Goal: Task Accomplishment & Management: Manage account settings

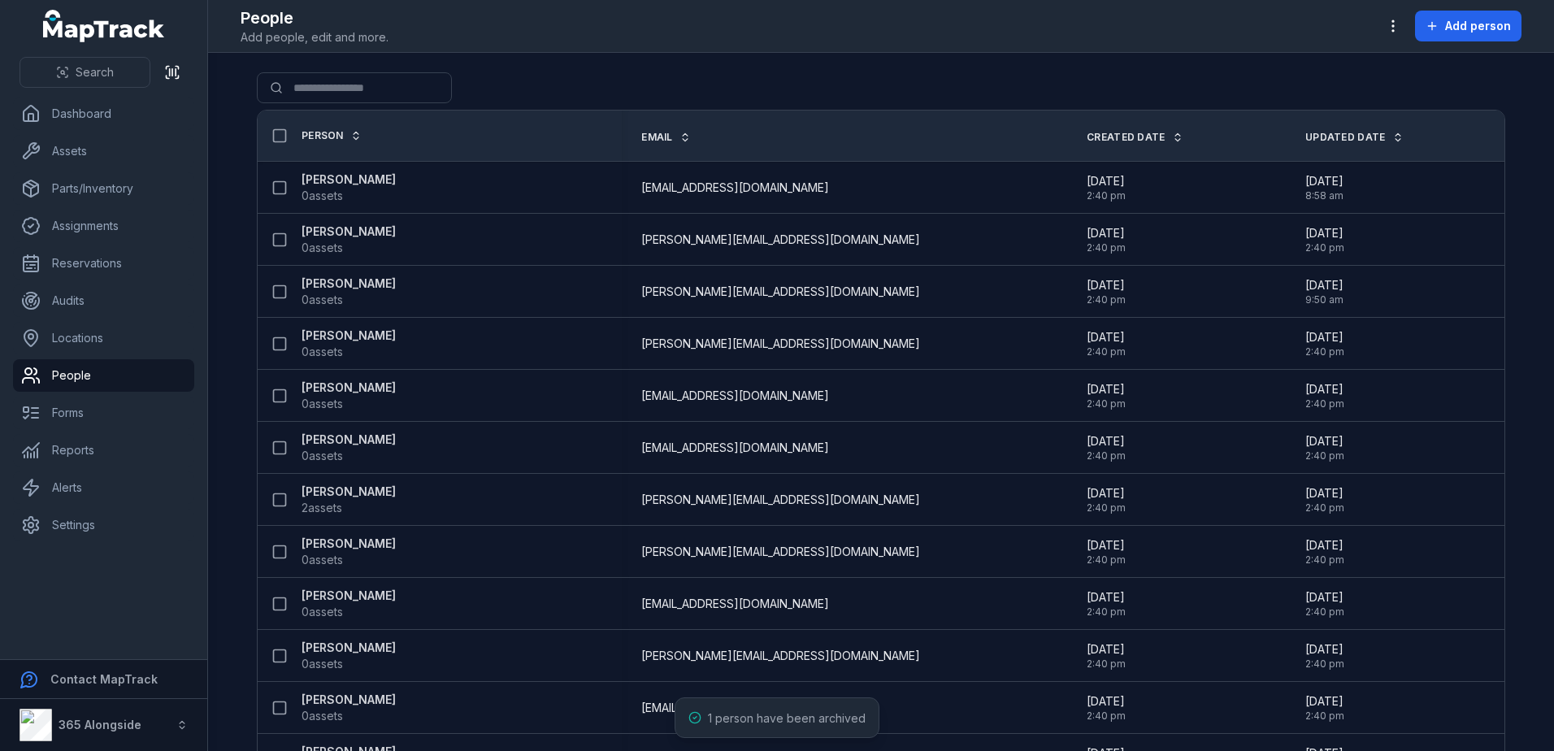
scroll to position [575, 0]
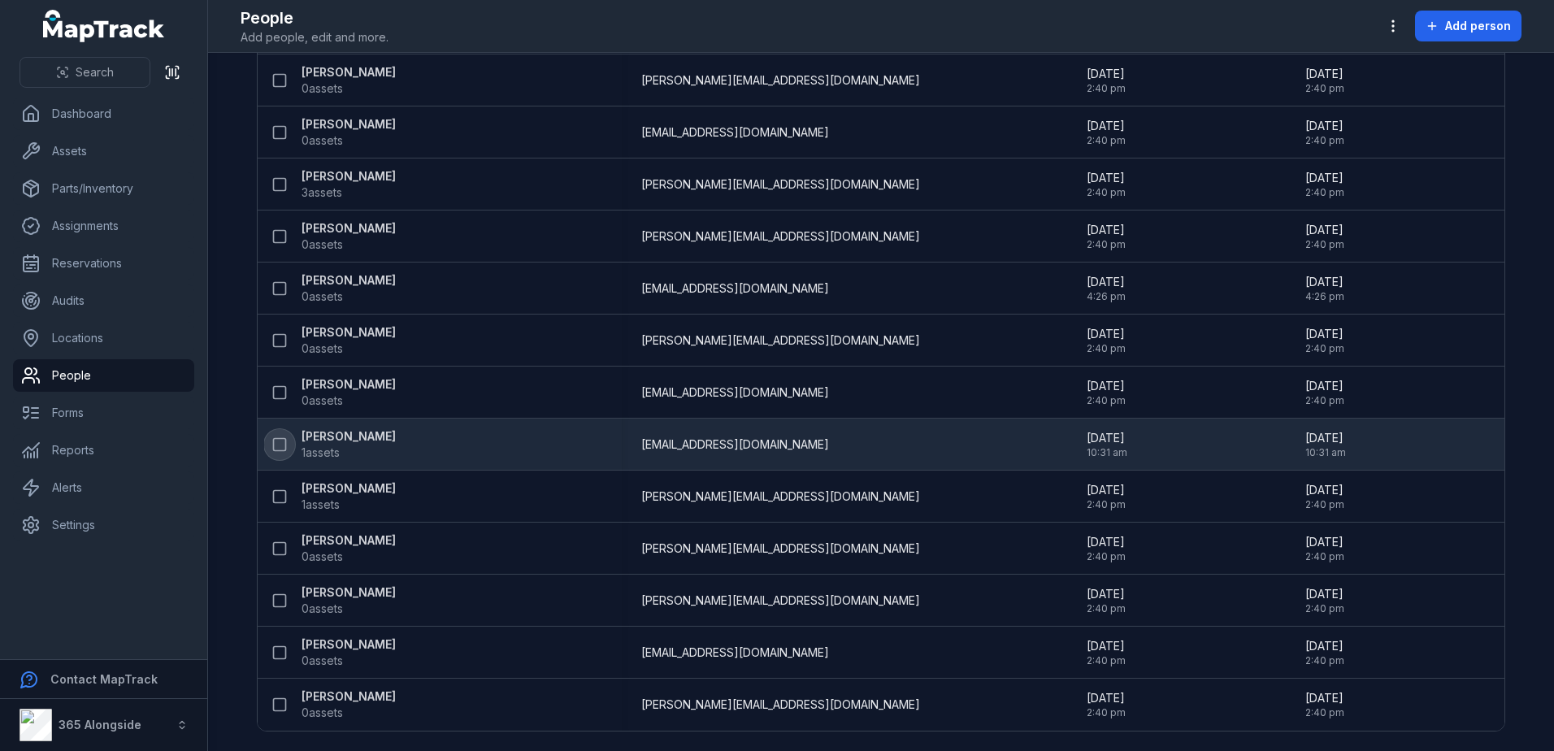
click at [272, 435] on button at bounding box center [279, 444] width 31 height 31
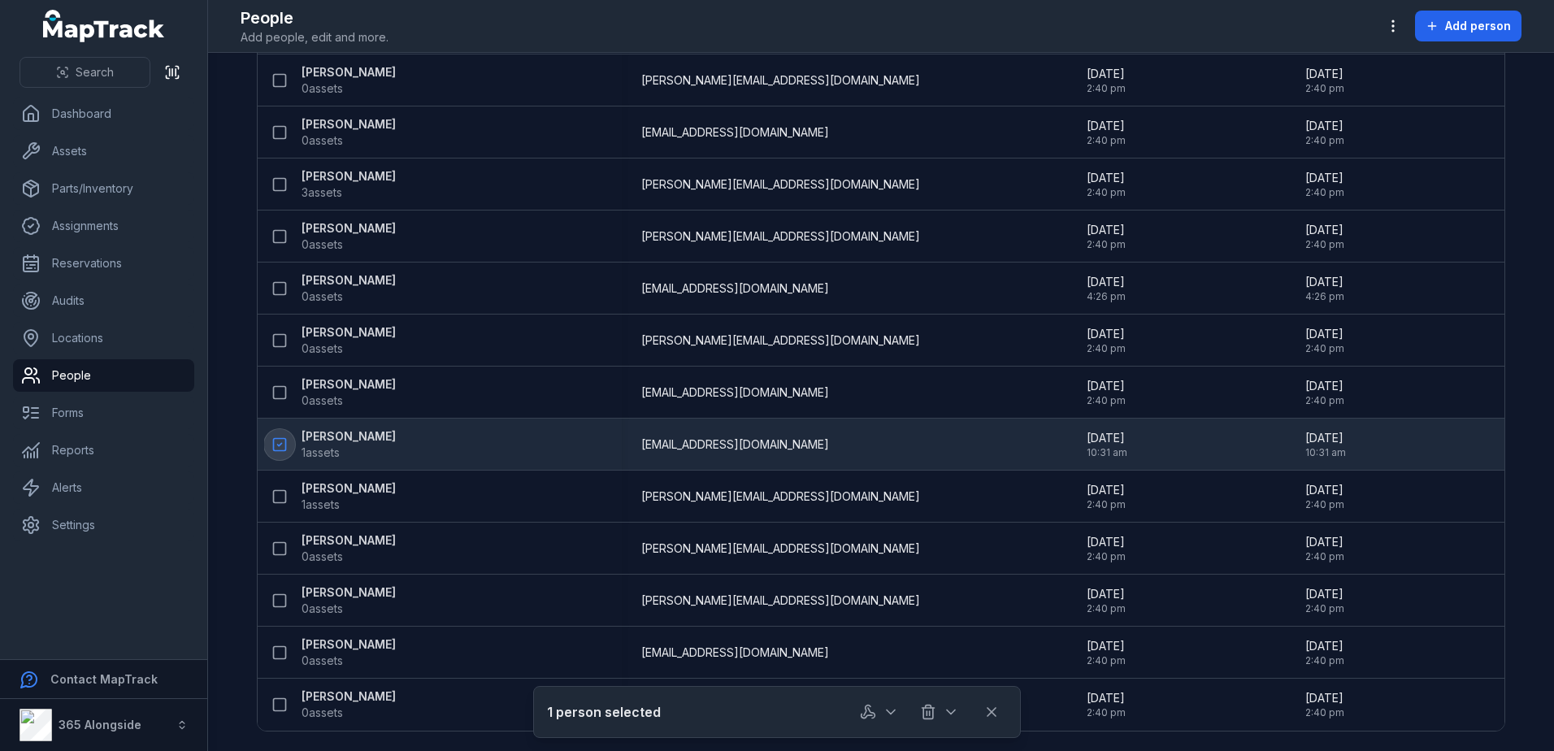
click at [274, 437] on icon at bounding box center [279, 444] width 16 height 16
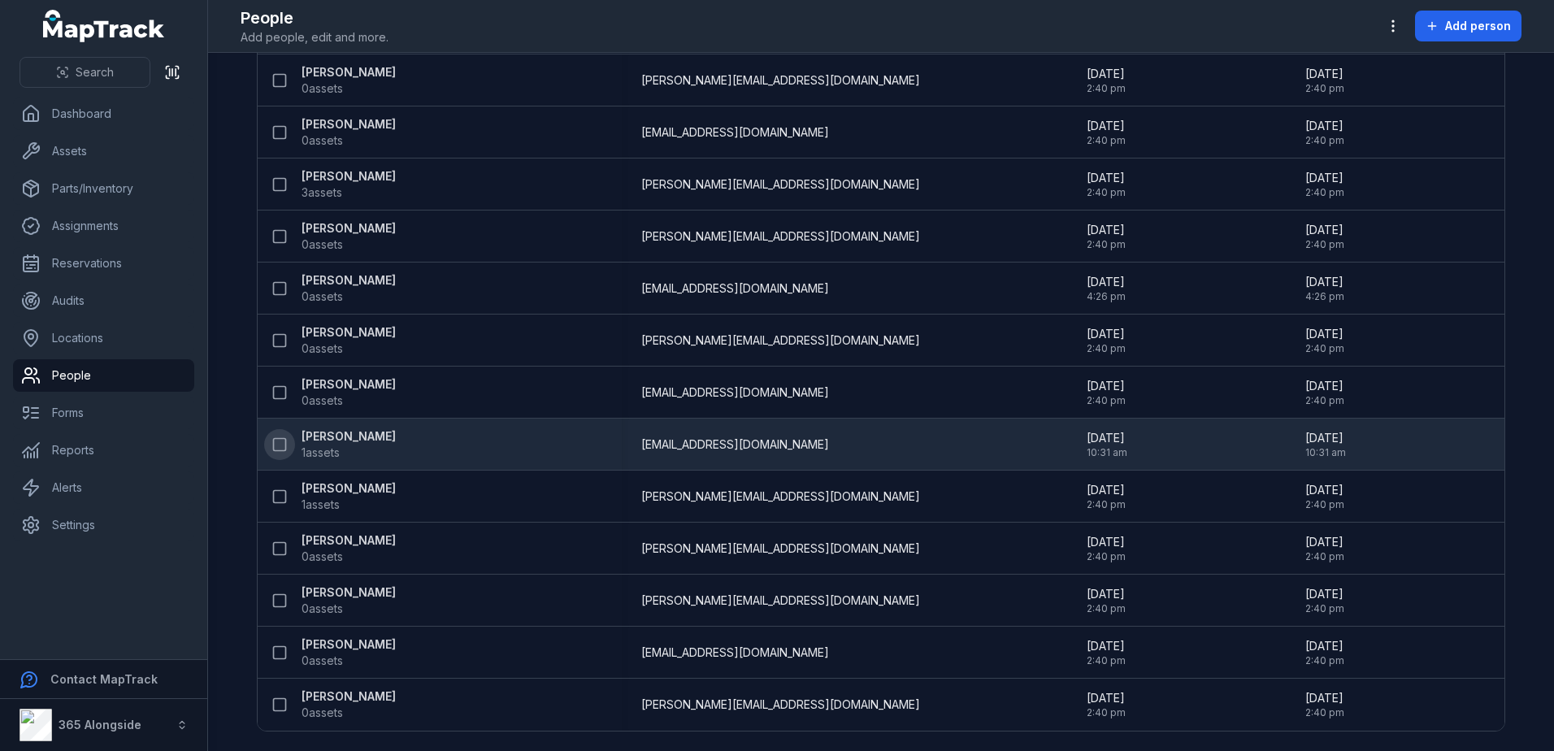
click at [337, 431] on strong "[PERSON_NAME]" at bounding box center [348, 436] width 94 height 16
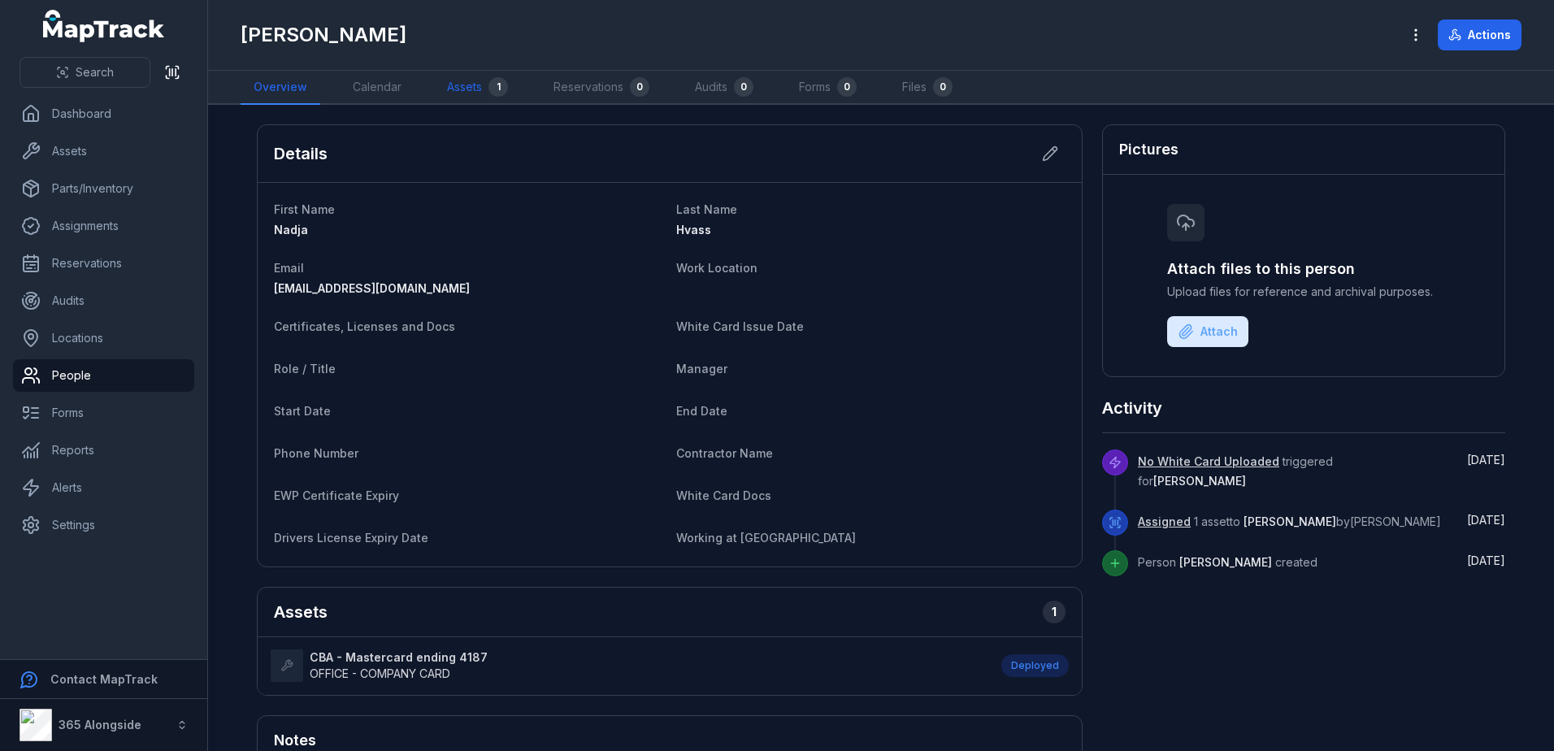
click at [488, 86] on div "1" at bounding box center [498, 87] width 20 height 20
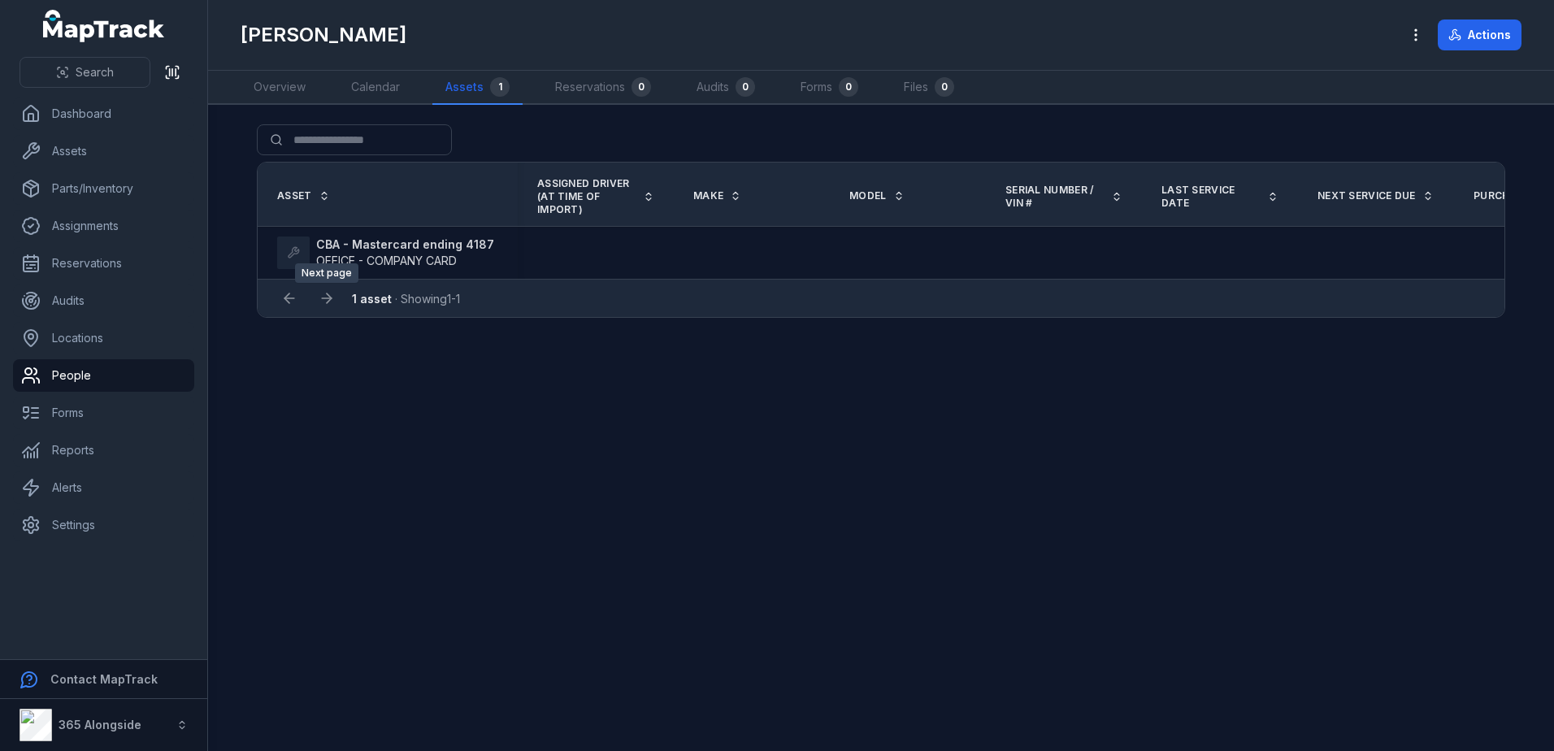
click at [327, 301] on div at bounding box center [326, 298] width 31 height 31
click at [324, 301] on div at bounding box center [326, 298] width 31 height 31
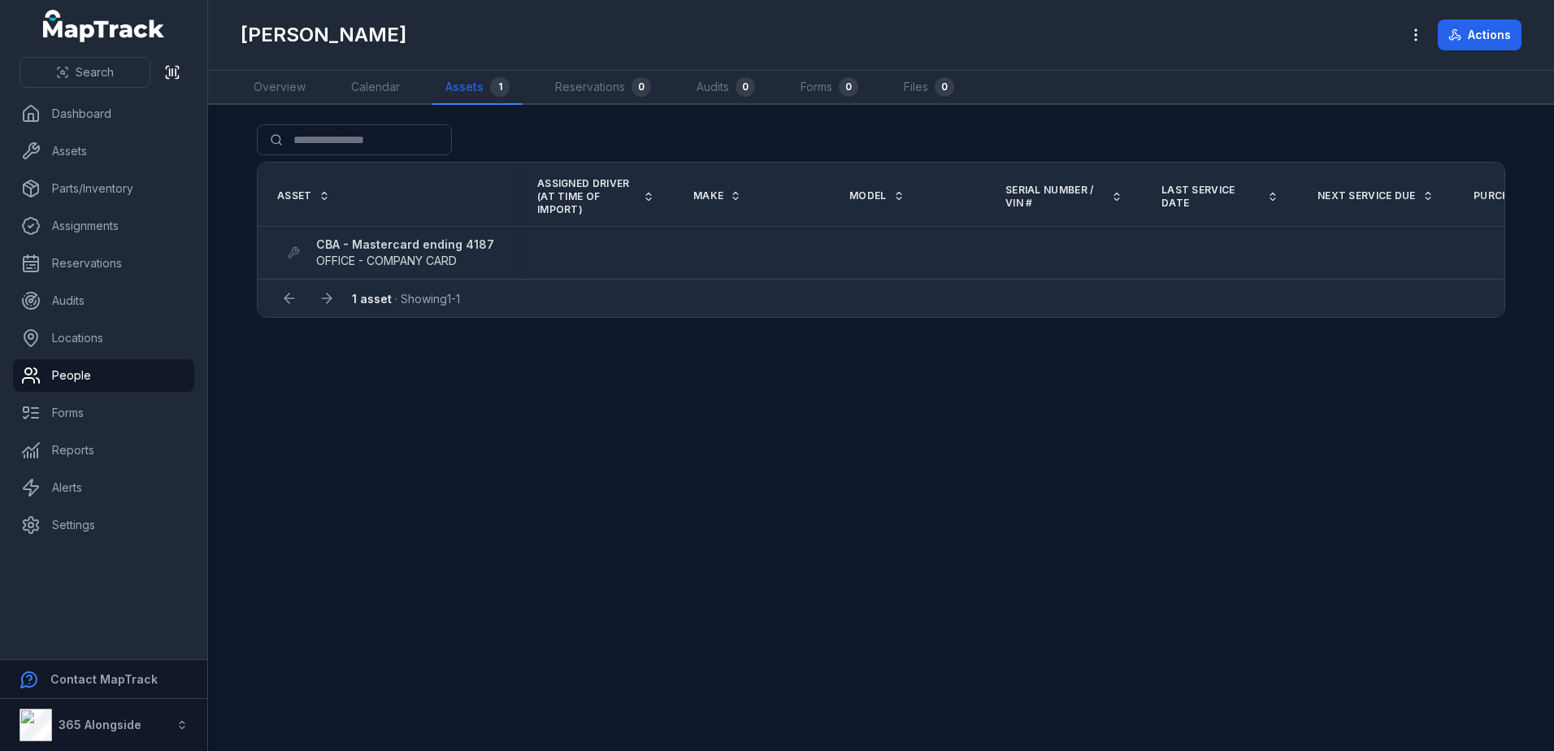
click at [358, 238] on strong "CBA - Mastercard ending 4187" at bounding box center [405, 244] width 178 height 16
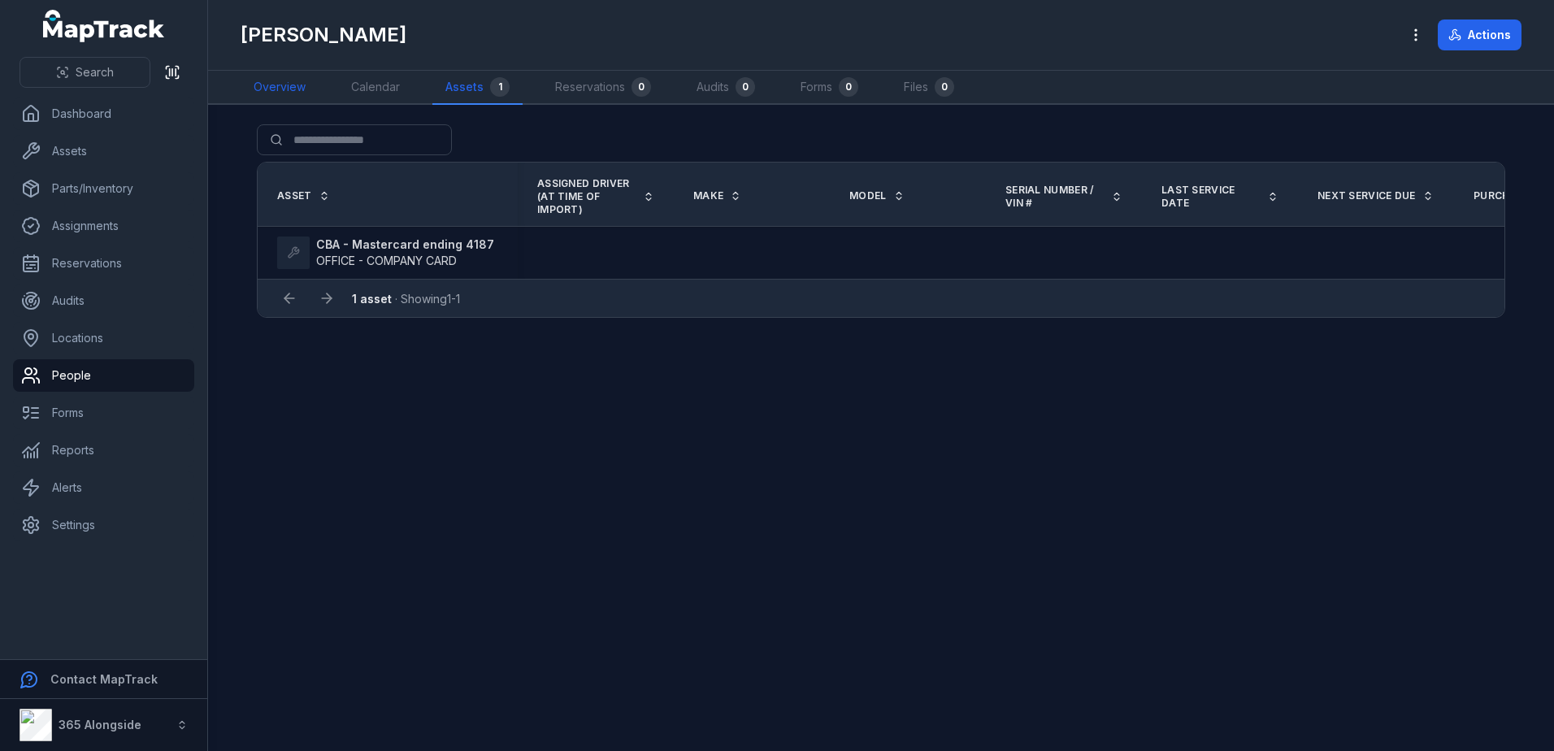
click at [269, 102] on link "Overview" at bounding box center [280, 88] width 78 height 34
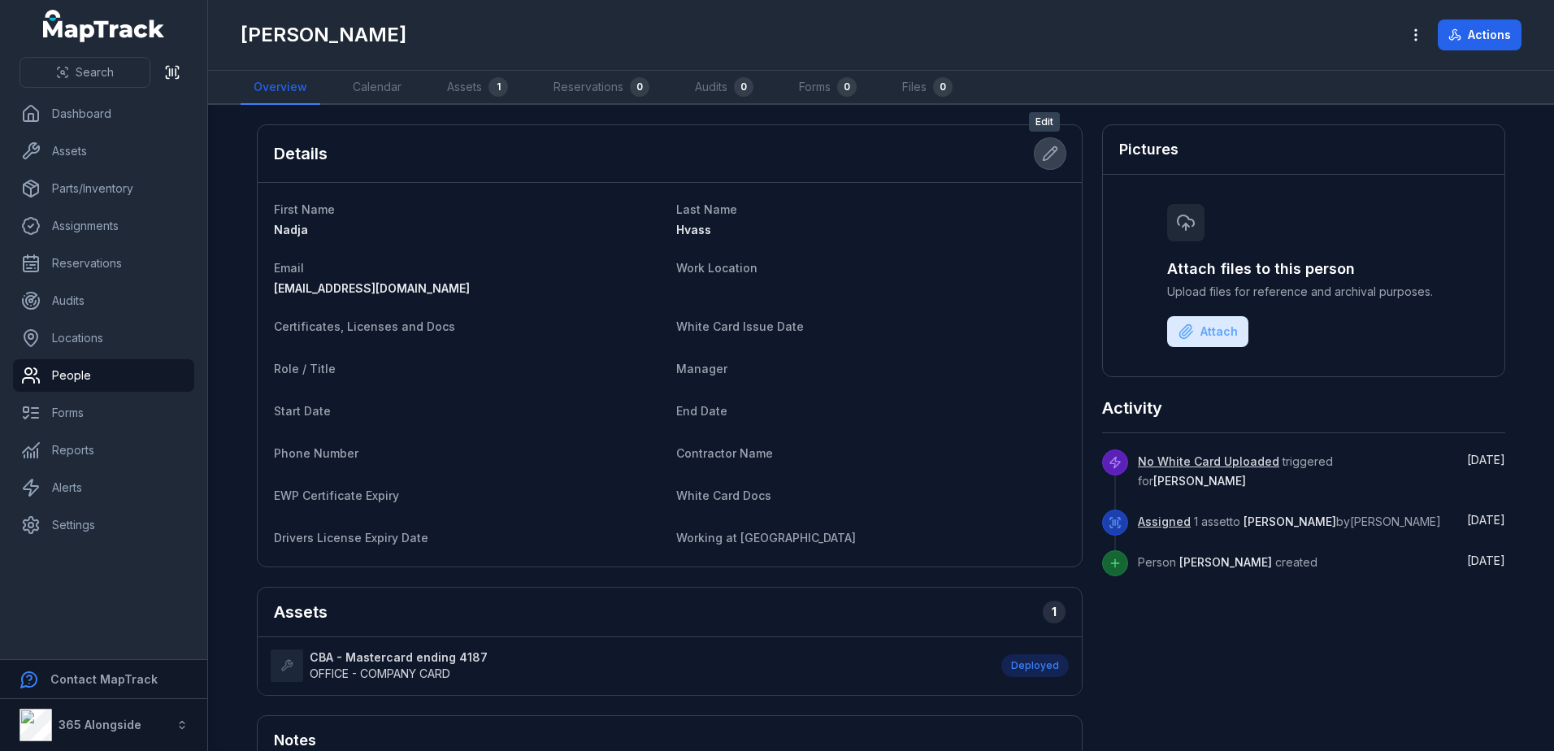
click at [1040, 143] on button at bounding box center [1049, 153] width 31 height 31
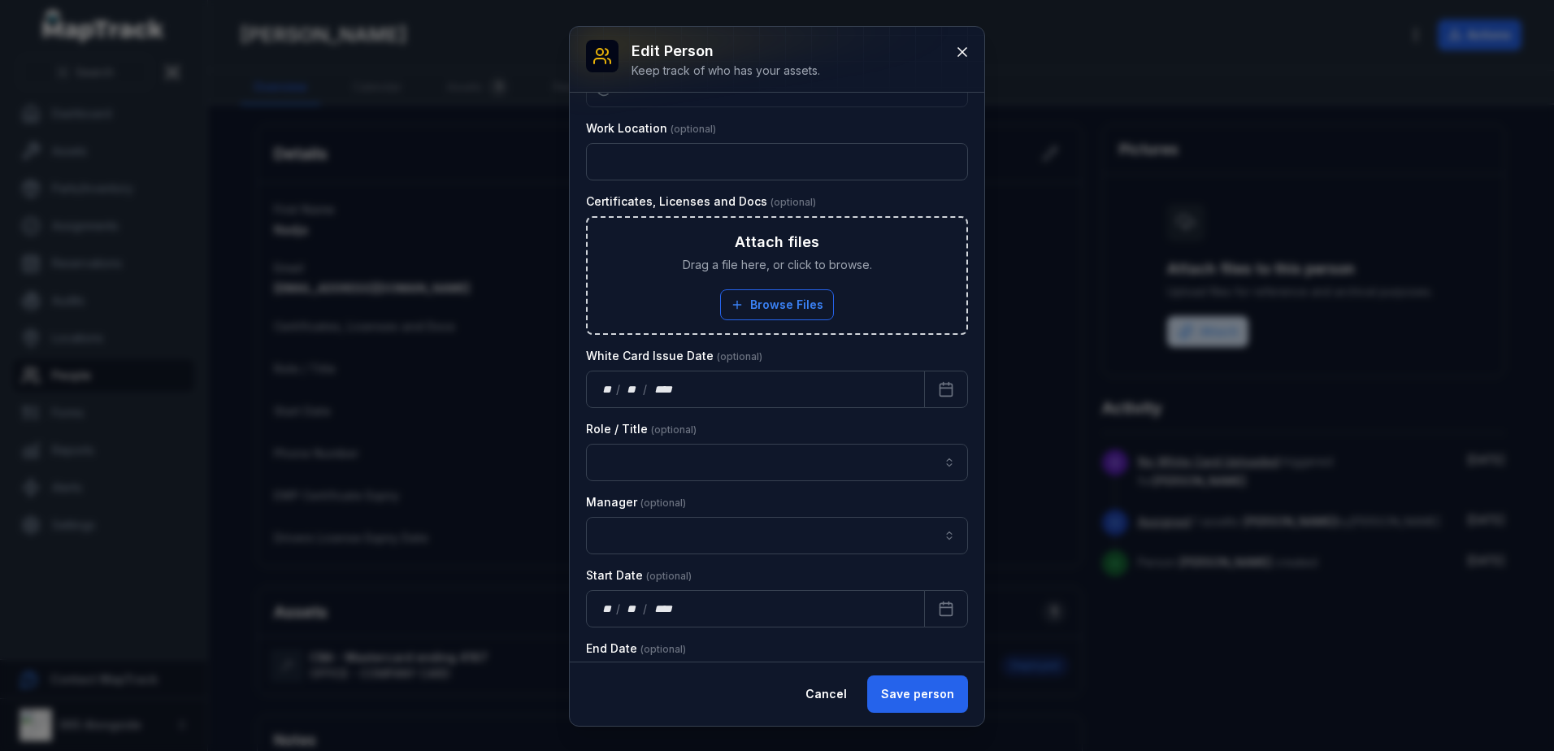
scroll to position [163, 0]
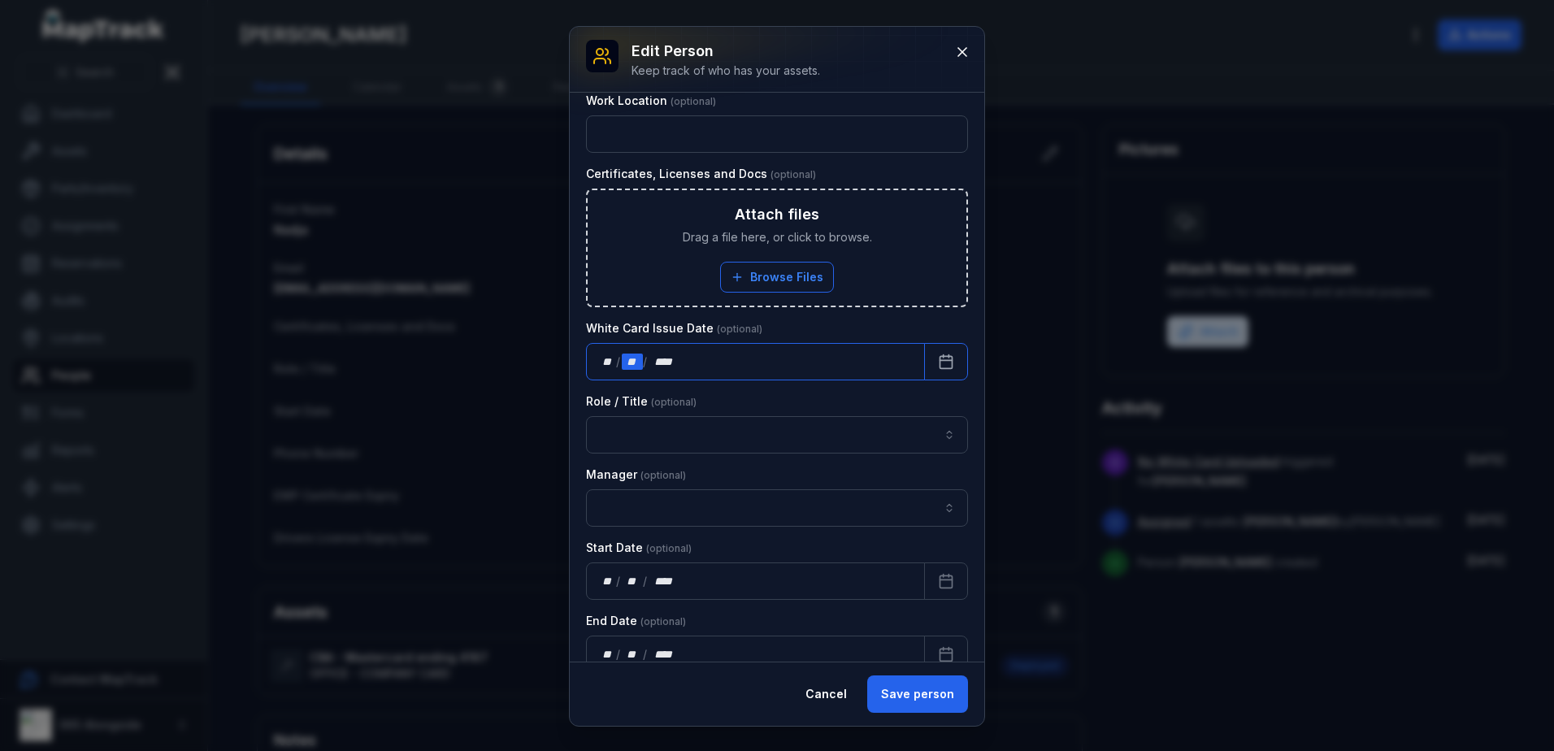
click at [638, 361] on div "**" at bounding box center [633, 361] width 22 height 16
click at [616, 362] on div "/" at bounding box center [619, 361] width 6 height 16
drag, startPoint x: 963, startPoint y: 57, endPoint x: 939, endPoint y: 64, distance: 24.7
click at [963, 57] on icon at bounding box center [962, 52] width 16 height 16
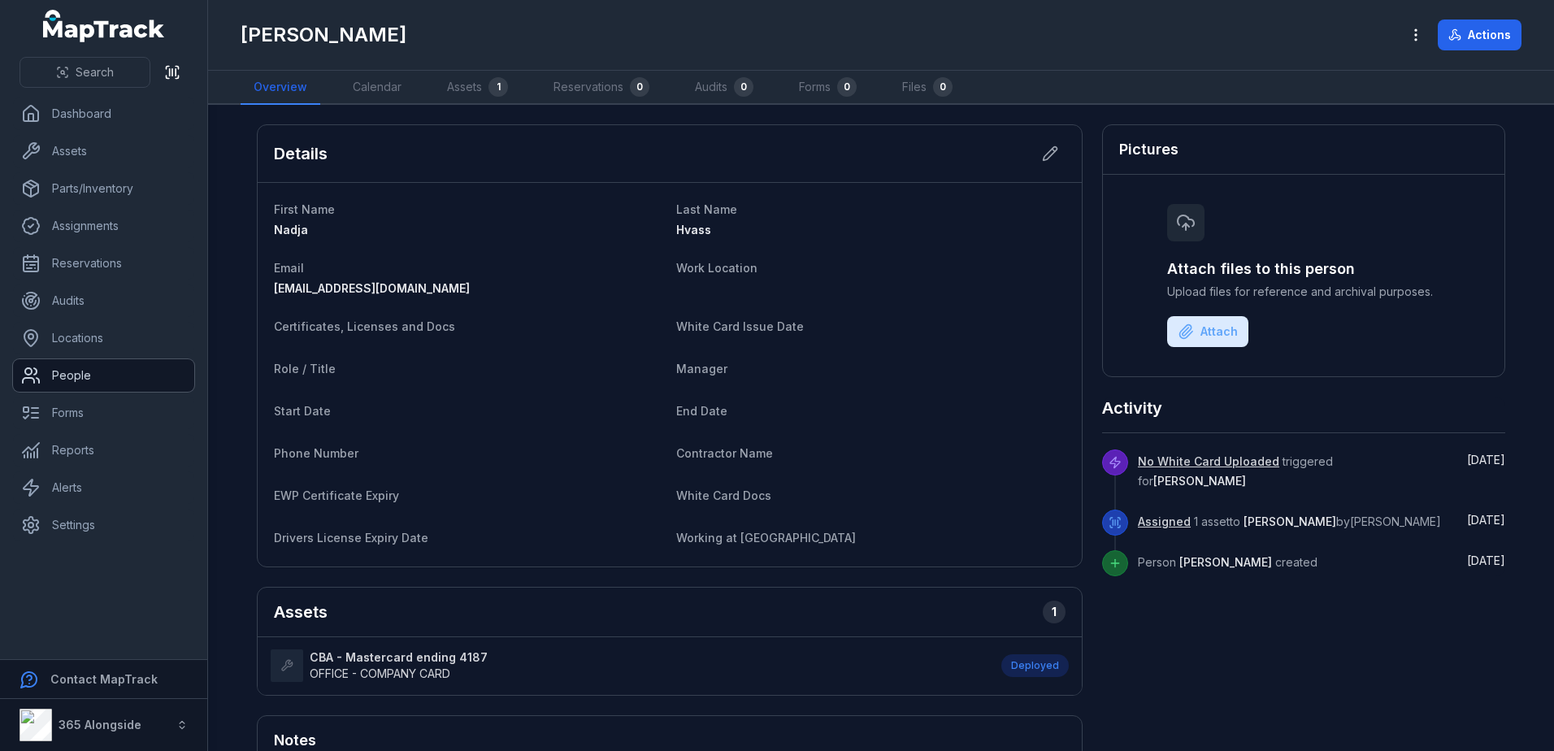
click at [76, 374] on link "People" at bounding box center [103, 375] width 181 height 33
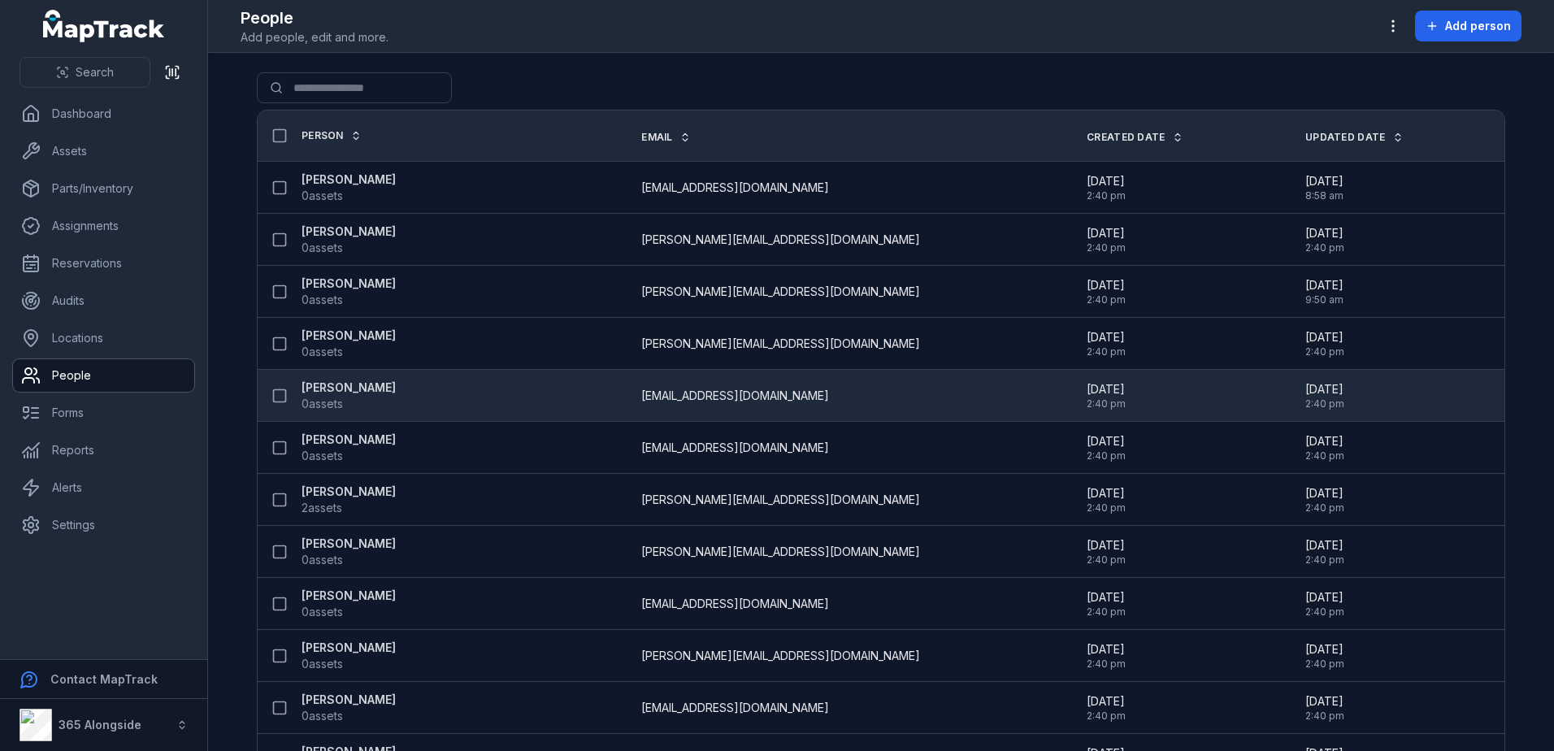
scroll to position [81, 0]
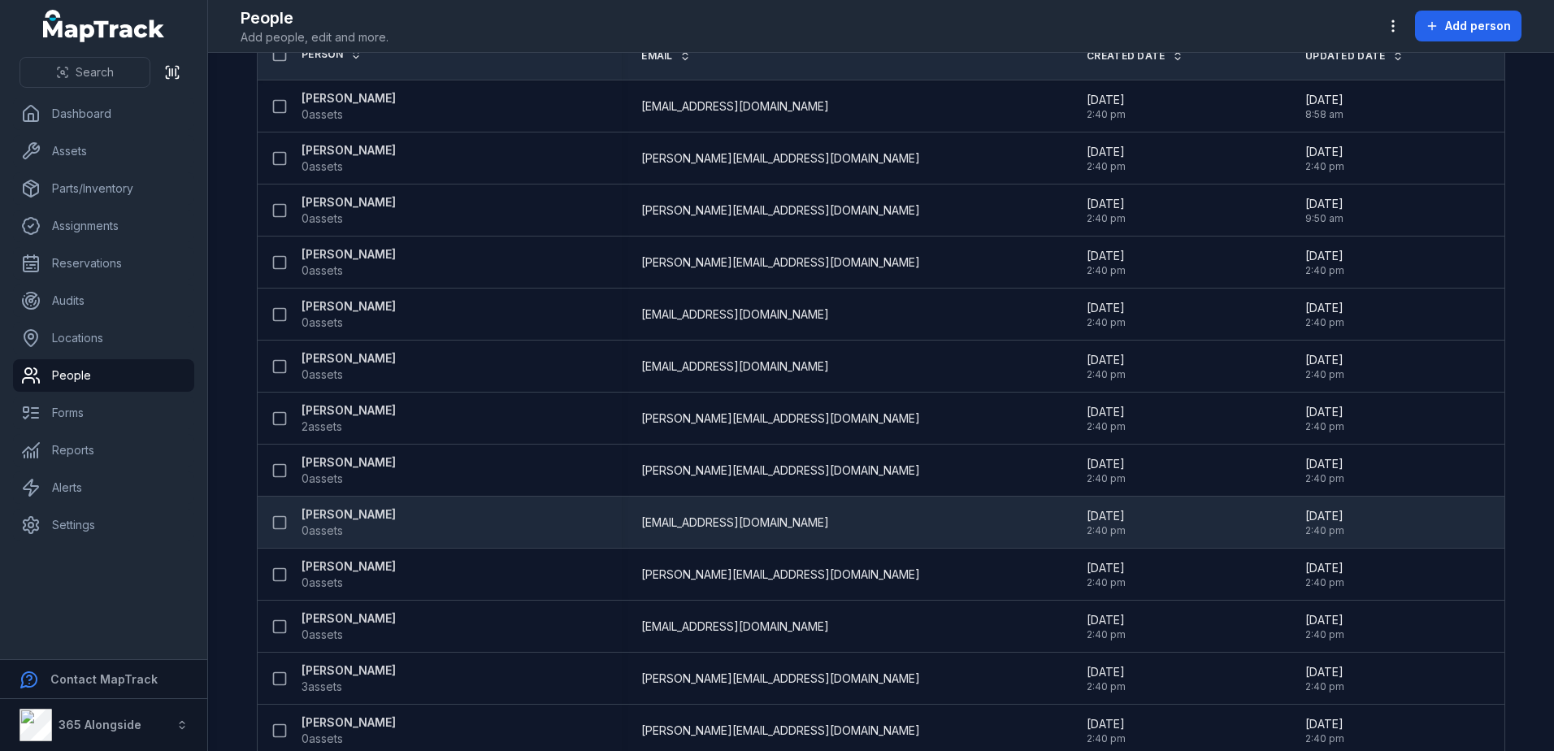
click at [344, 533] on span "0 assets" at bounding box center [348, 530] width 94 height 16
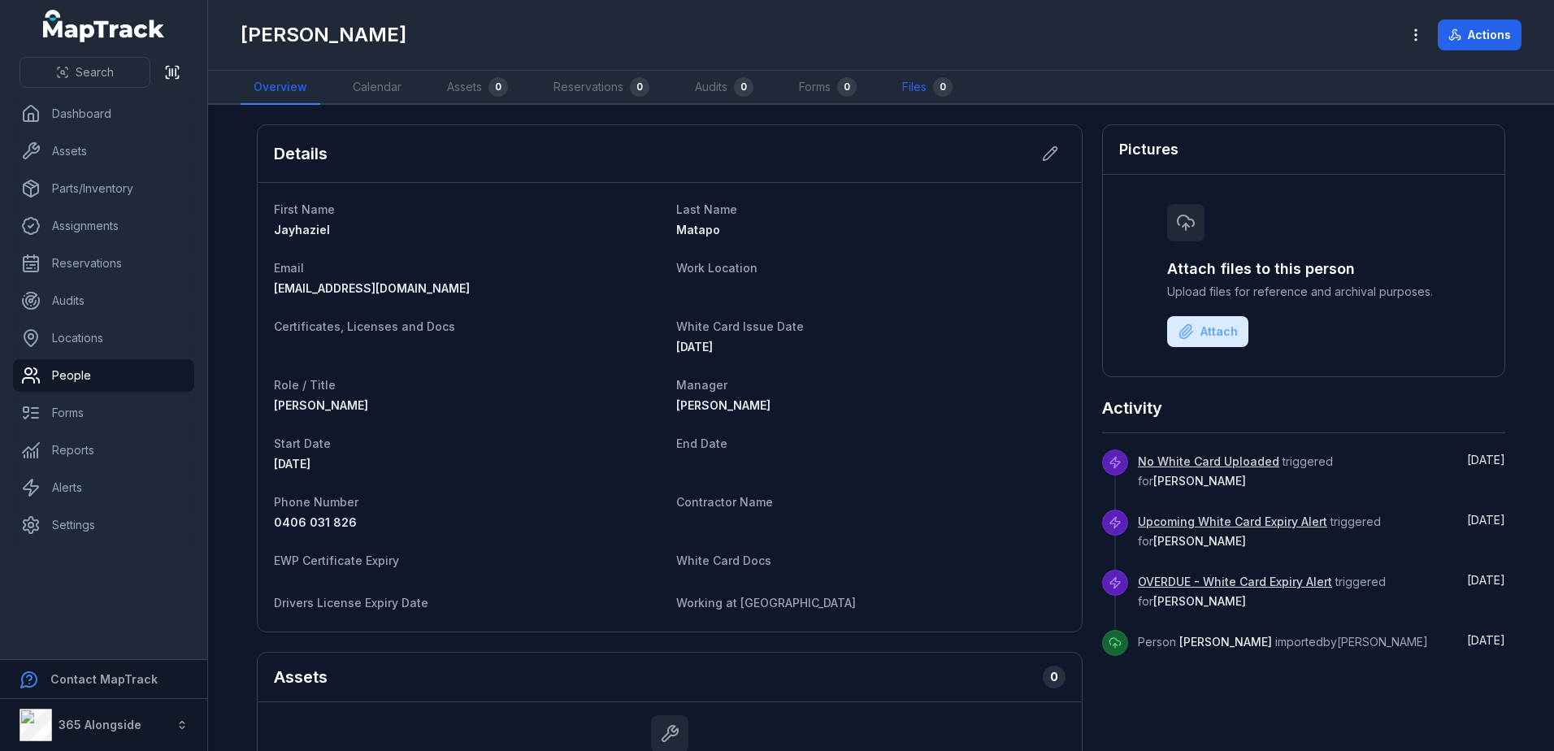
click at [927, 91] on link "Files 0" at bounding box center [927, 88] width 76 height 34
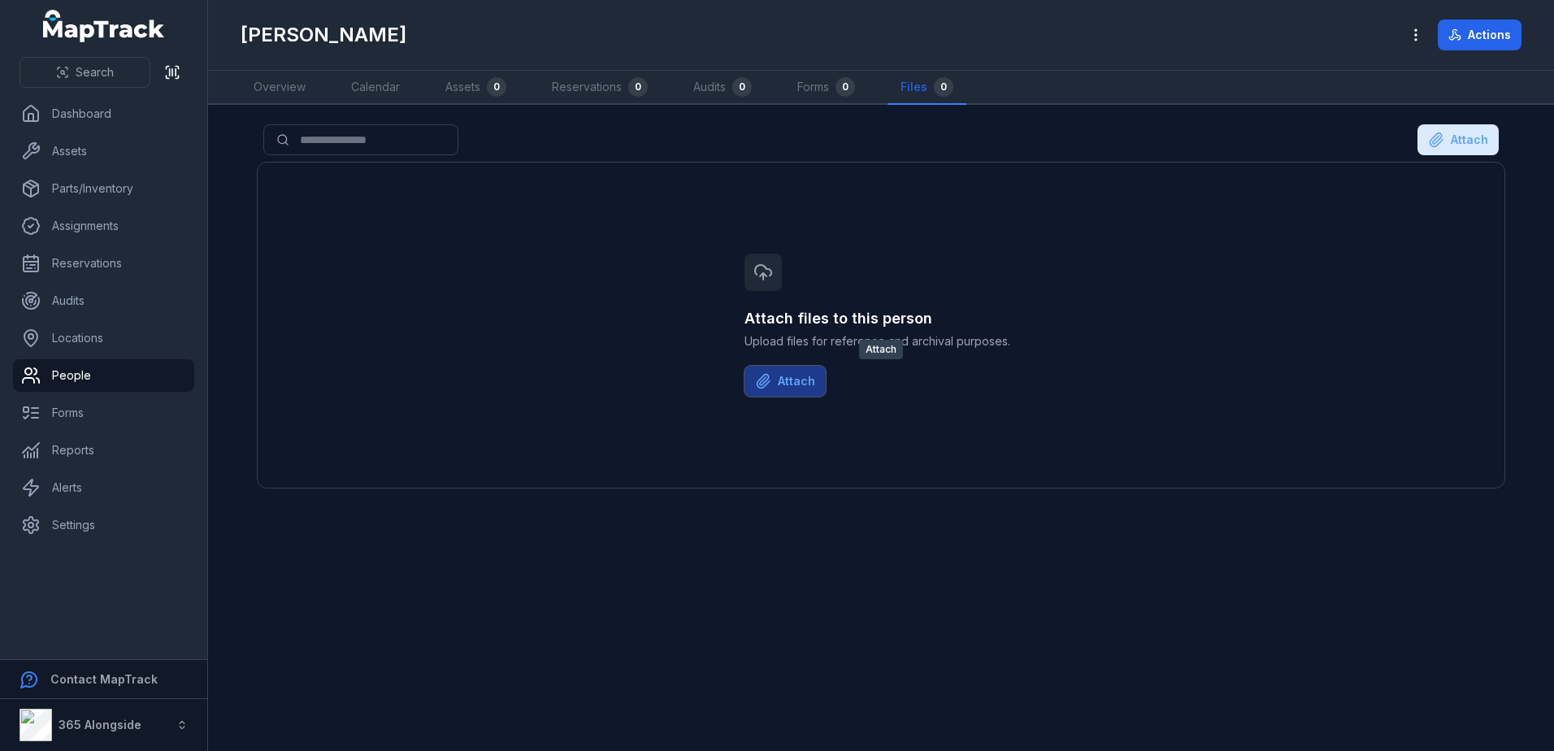
click at [792, 382] on button "Attach" at bounding box center [784, 381] width 81 height 31
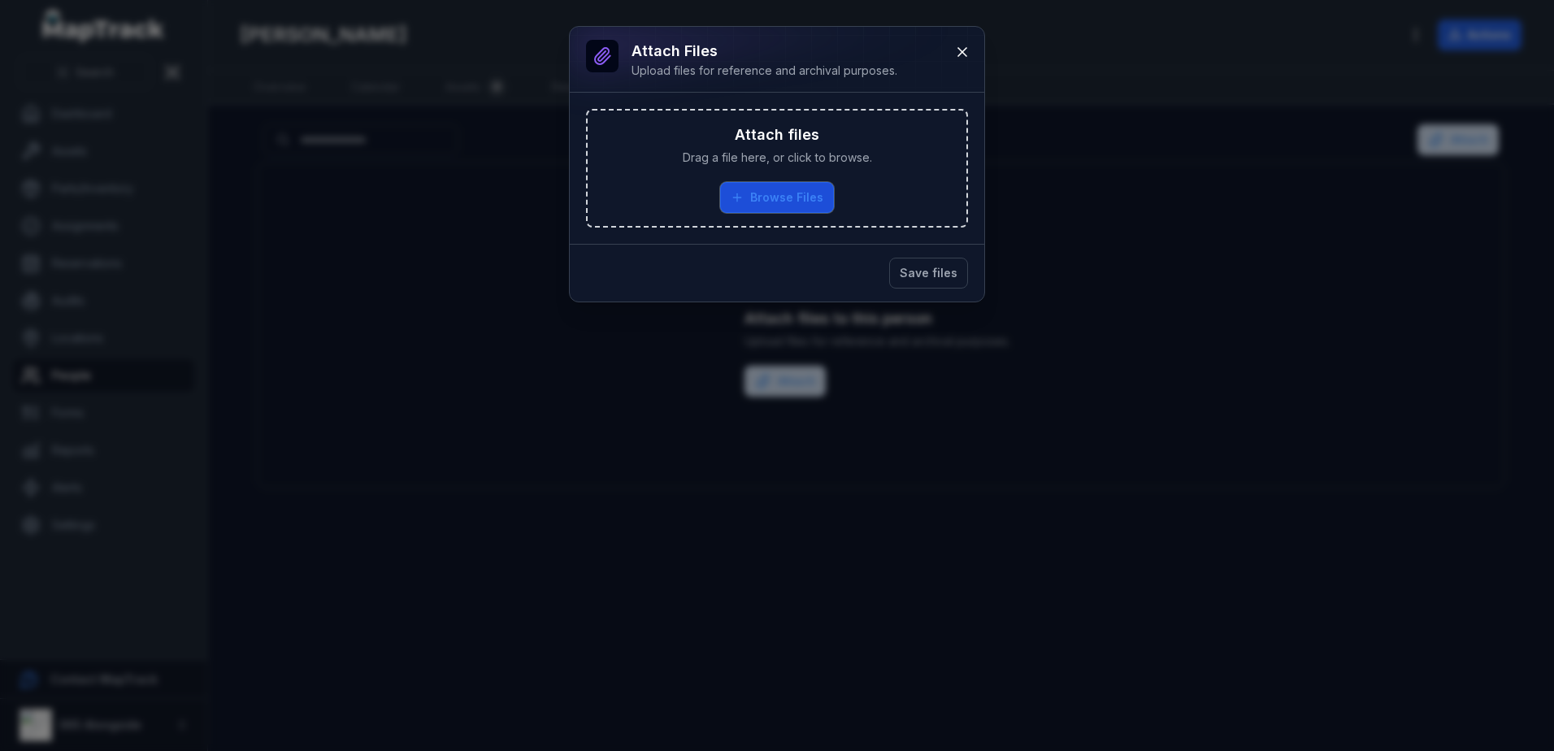
click at [785, 184] on button "Browse Files" at bounding box center [777, 197] width 114 height 31
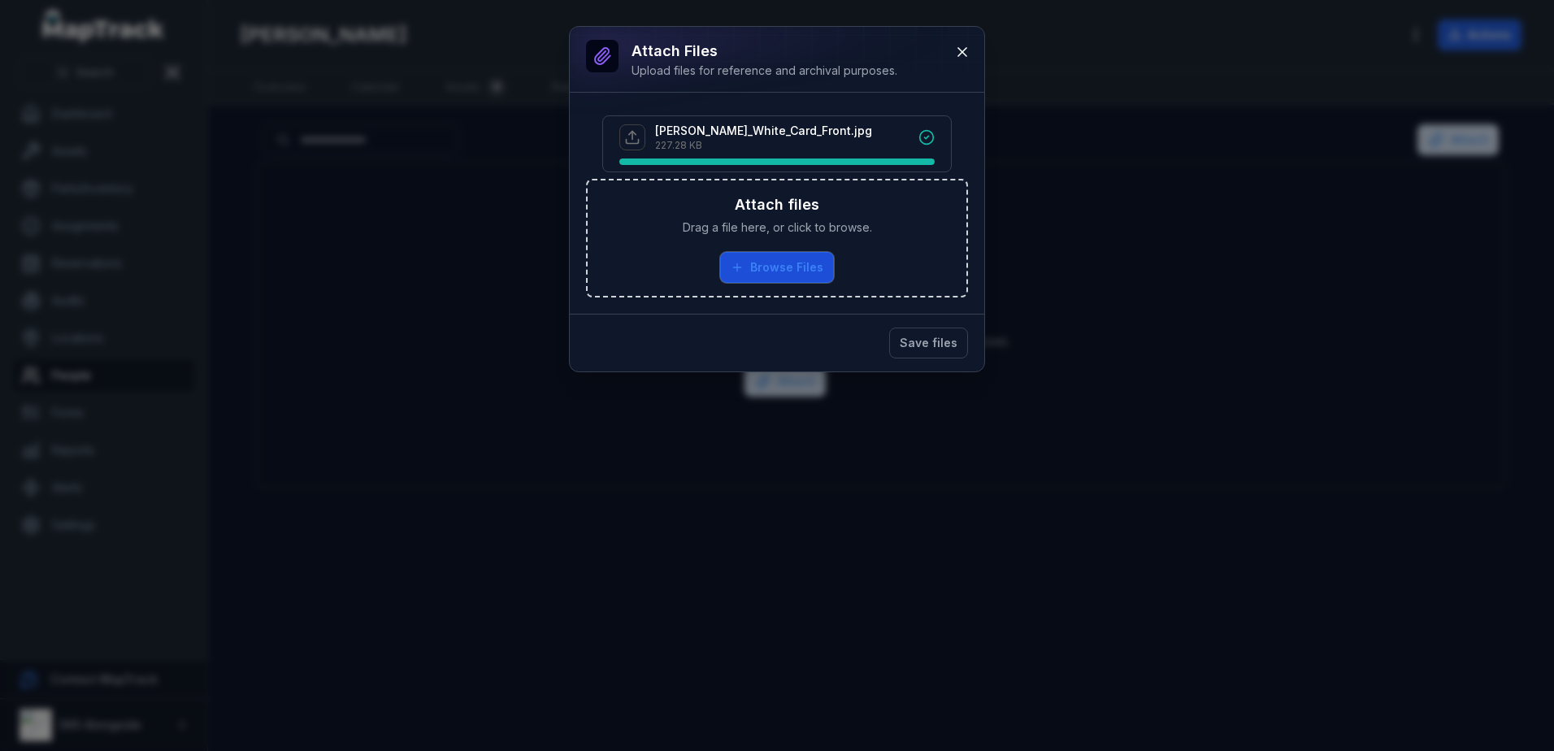
click at [764, 255] on button "Browse Files" at bounding box center [777, 267] width 114 height 31
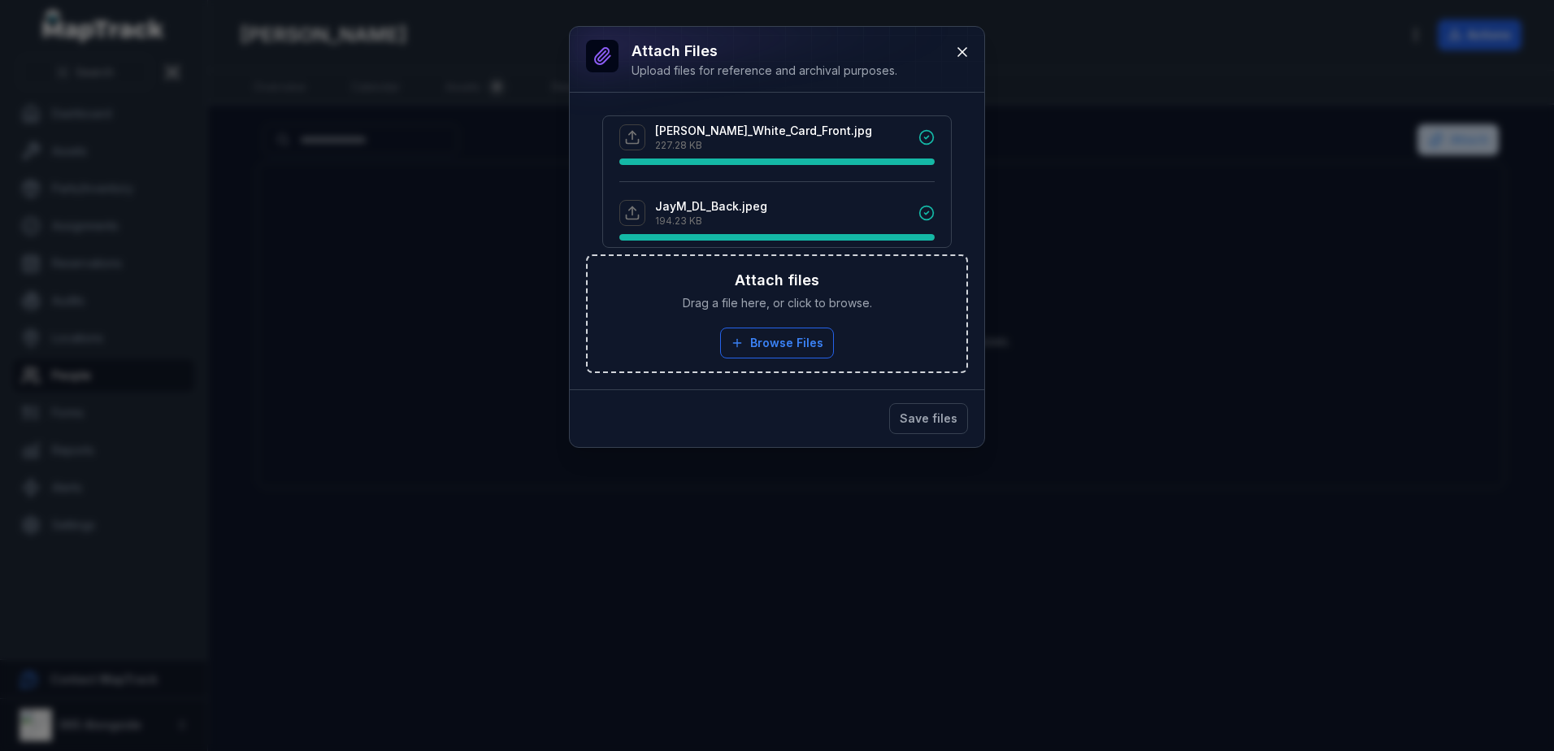
click at [866, 206] on div "JayM_DL_Back.jpeg 194.23 KB" at bounding box center [776, 212] width 315 height 29
click at [934, 414] on button "Save files" at bounding box center [928, 418] width 79 height 31
